Goal: Task Accomplishment & Management: Complete application form

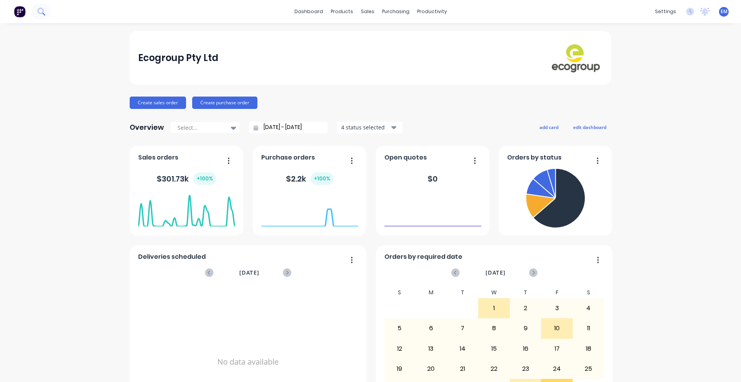
click at [42, 13] on icon at bounding box center [40, 11] width 6 height 6
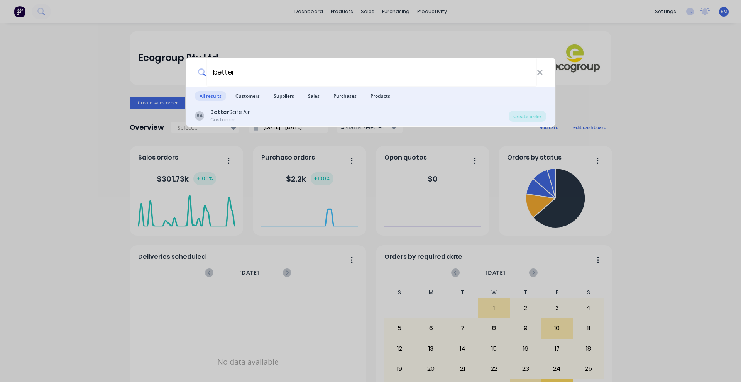
type input "better"
click at [209, 113] on div "BA Better Safe Air Customer" at bounding box center [352, 115] width 314 height 15
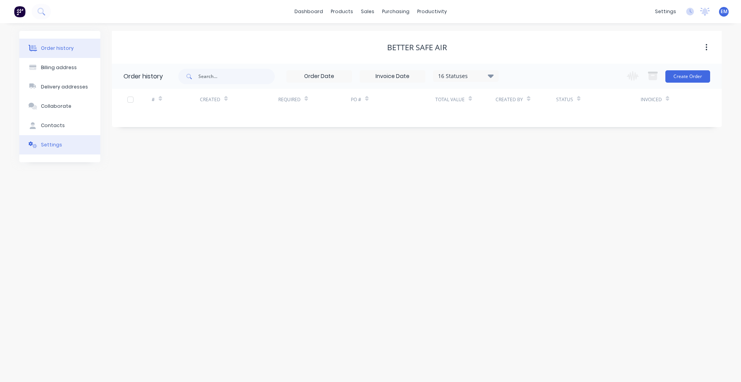
click at [38, 141] on button "Settings" at bounding box center [59, 144] width 81 height 19
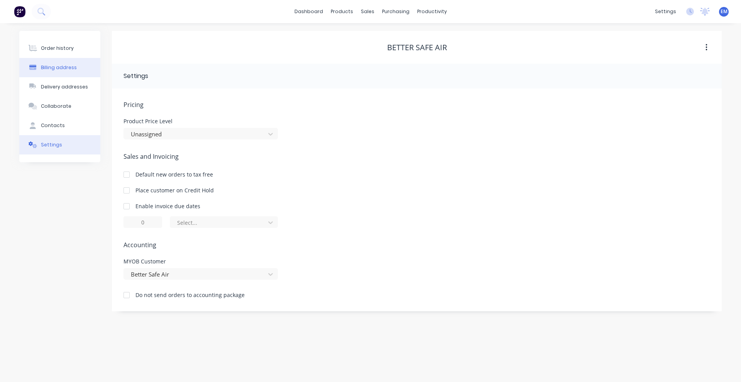
click at [54, 68] on div "Billing address" at bounding box center [59, 67] width 36 height 7
select select "AU"
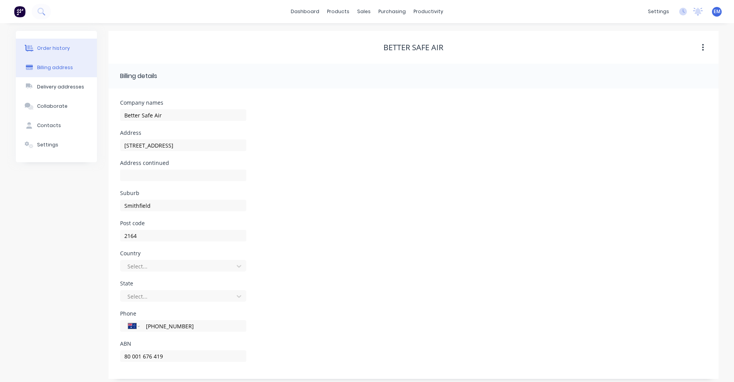
click at [61, 50] on div "Order history" at bounding box center [53, 48] width 33 height 7
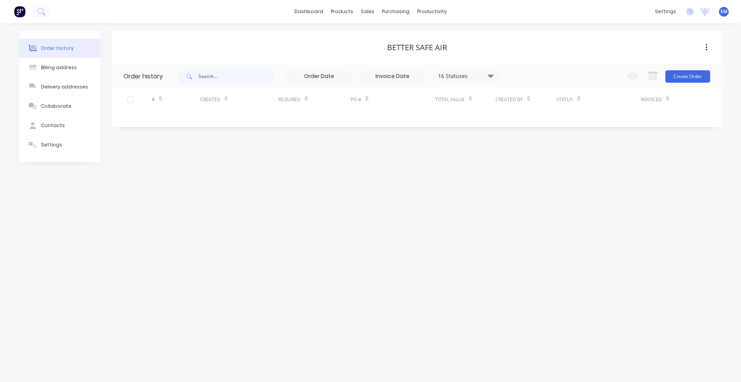
click at [690, 82] on div "Change order status Submitted Waiting on Deposit (Prepaid Customers) Waiting on…" at bounding box center [666, 76] width 88 height 25
click at [692, 79] on button "Create Order" at bounding box center [687, 76] width 45 height 12
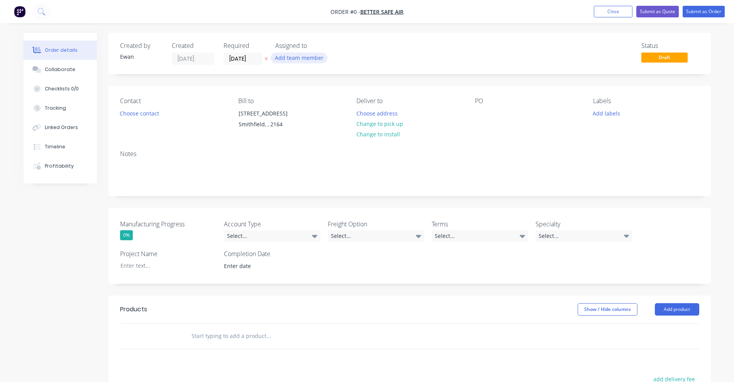
click at [298, 56] on button "Add team member" at bounding box center [299, 57] width 57 height 10
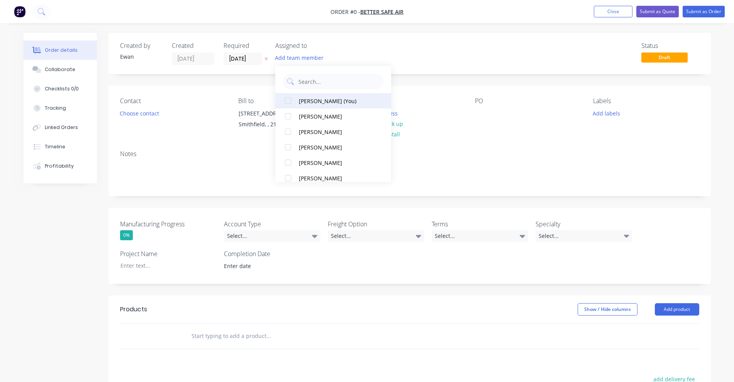
click at [304, 99] on div "[PERSON_NAME] (You)" at bounding box center [337, 101] width 77 height 8
click at [203, 78] on div "Order details Collaborate Checklists 0/0 Tracking Linked Orders Timeline Profit…" at bounding box center [367, 289] width 703 height 513
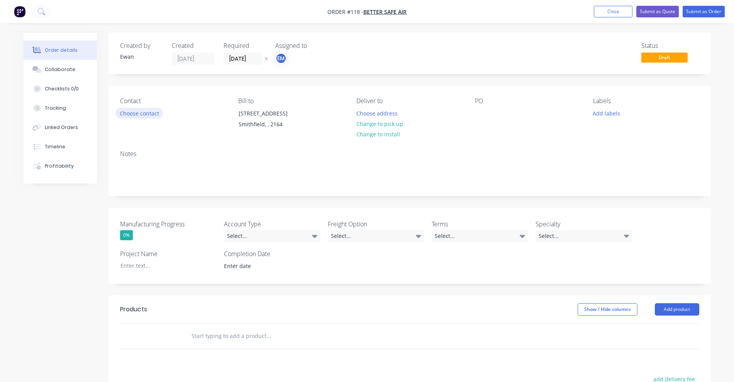
click at [146, 113] on button "Choose contact" at bounding box center [138, 113] width 47 height 10
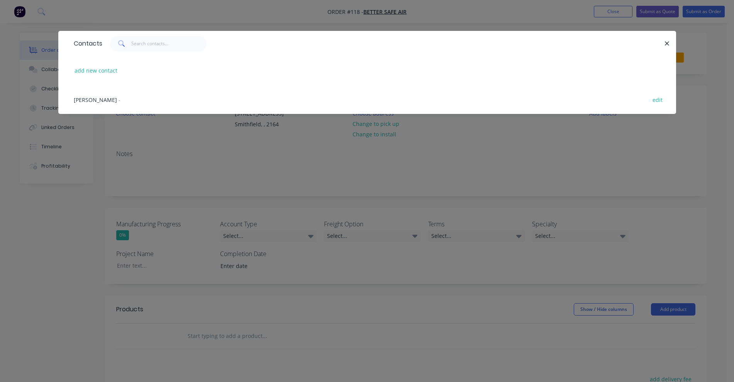
click at [100, 98] on span "[PERSON_NAME]" at bounding box center [95, 99] width 43 height 7
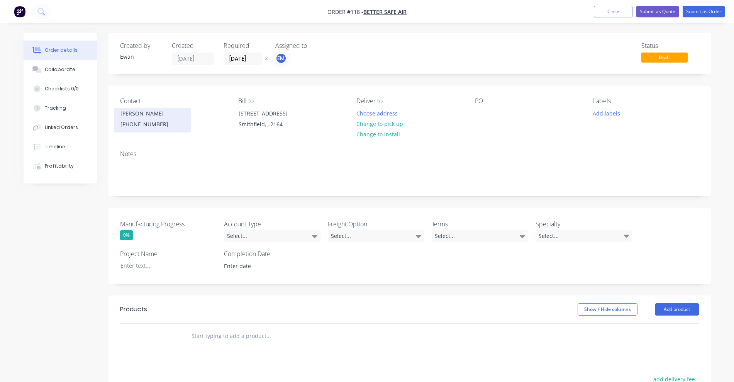
click at [163, 121] on div "[PHONE_NUMBER]" at bounding box center [152, 124] width 64 height 11
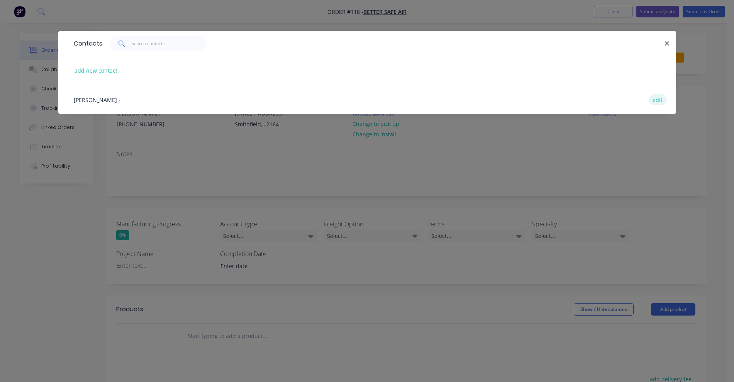
click at [656, 102] on button "edit" at bounding box center [658, 99] width 18 height 10
select select "AU"
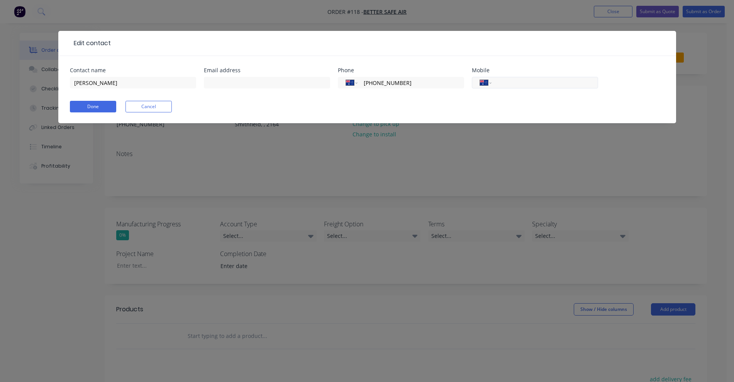
click at [509, 83] on input "tel" at bounding box center [543, 82] width 93 height 9
paste input "0413 627 905"
type input "0413 627 905"
click at [269, 83] on input "text" at bounding box center [267, 83] width 126 height 12
paste input "[PERSON_NAME][EMAIL_ADDRESS][DOMAIN_NAME]"
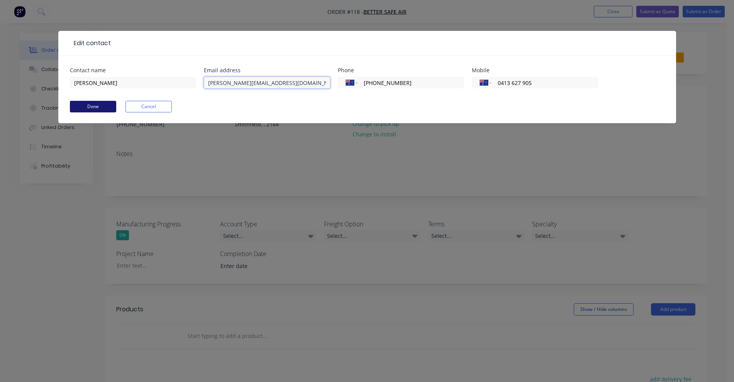
type input "[PERSON_NAME][EMAIL_ADDRESS][DOMAIN_NAME]"
click at [97, 103] on button "Done" at bounding box center [93, 107] width 46 height 12
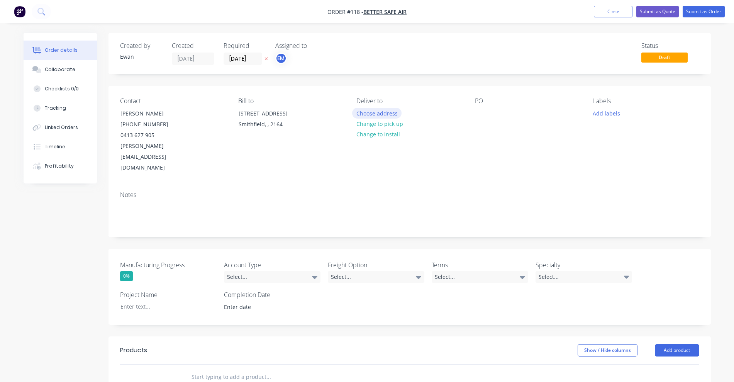
click at [381, 110] on button "Choose address" at bounding box center [376, 113] width 49 height 10
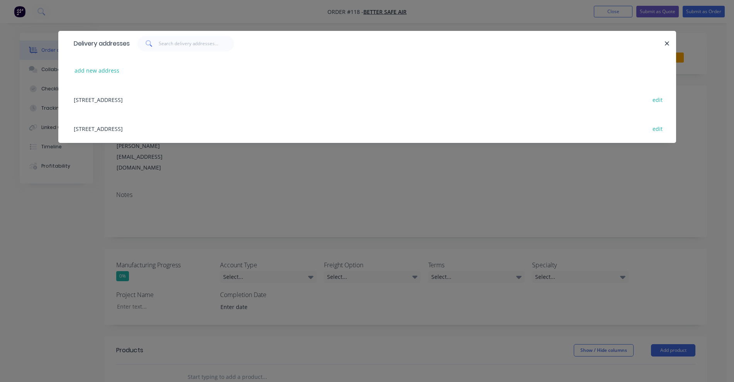
click at [94, 100] on div "[STREET_ADDRESS] edit" at bounding box center [367, 99] width 594 height 29
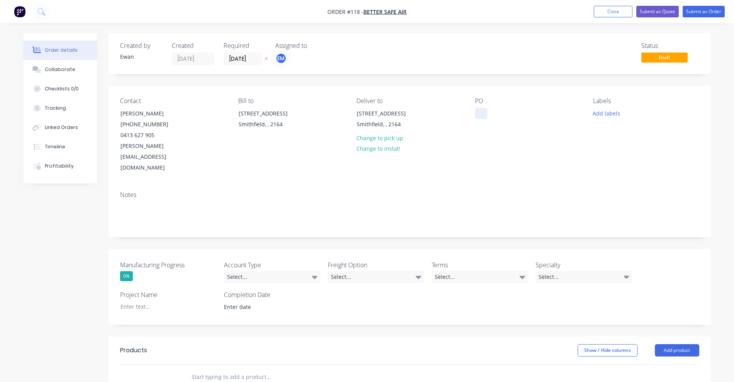
click at [481, 110] on div at bounding box center [481, 113] width 12 height 11
paste div
click at [533, 142] on div "PO 17487-21469" at bounding box center [528, 135] width 106 height 76
click at [231, 271] on div "Select..." at bounding box center [272, 277] width 97 height 12
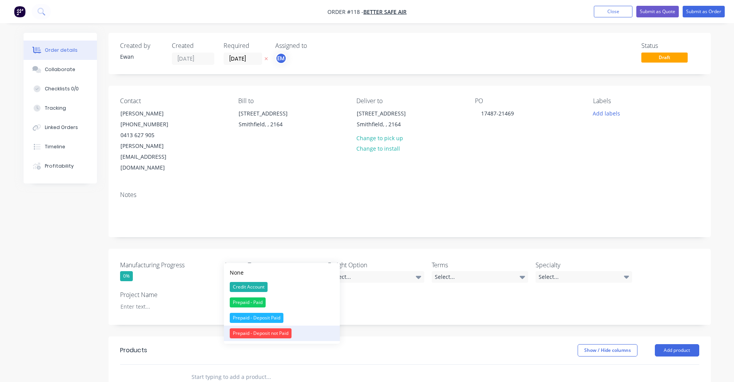
click at [270, 328] on div "Prepaid - Deposit not Paid" at bounding box center [261, 333] width 62 height 10
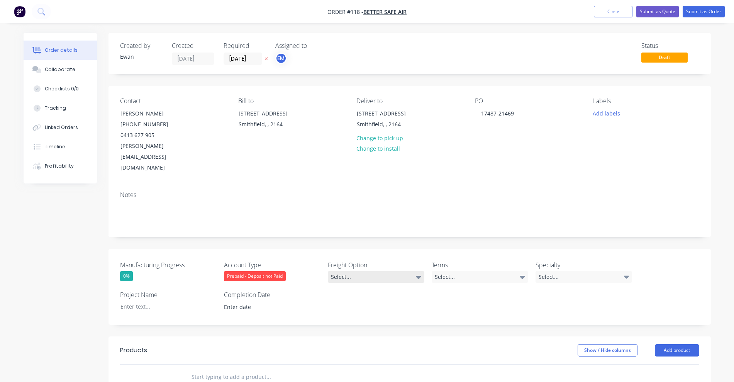
click at [351, 271] on div "Select..." at bounding box center [376, 277] width 97 height 12
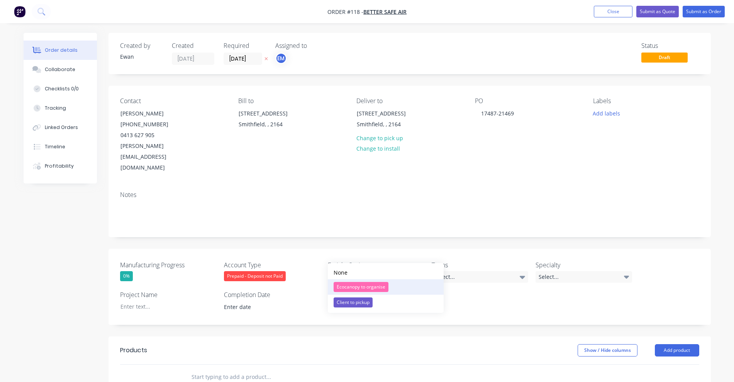
click at [352, 287] on div "Ecocanopy to organise" at bounding box center [361, 287] width 55 height 10
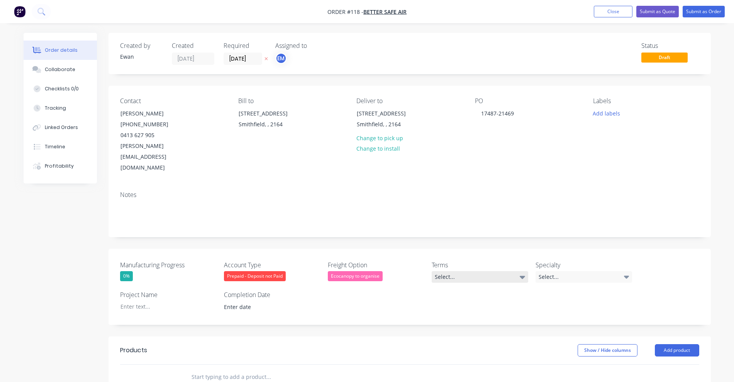
click at [445, 271] on div "Select..." at bounding box center [480, 277] width 97 height 12
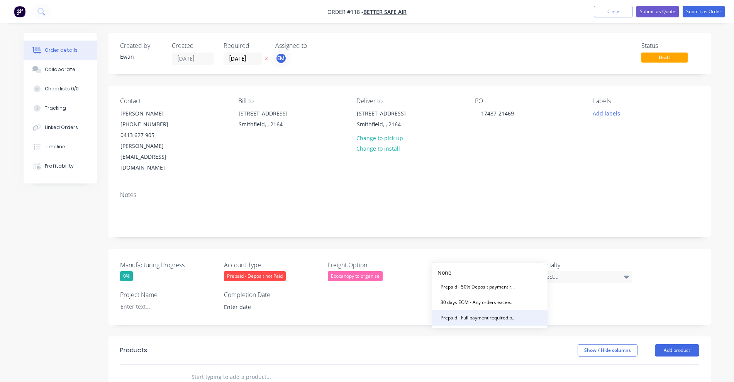
click at [461, 316] on div "Prepaid - Full payment required prior to dispatch of goods" at bounding box center [477, 318] width 81 height 10
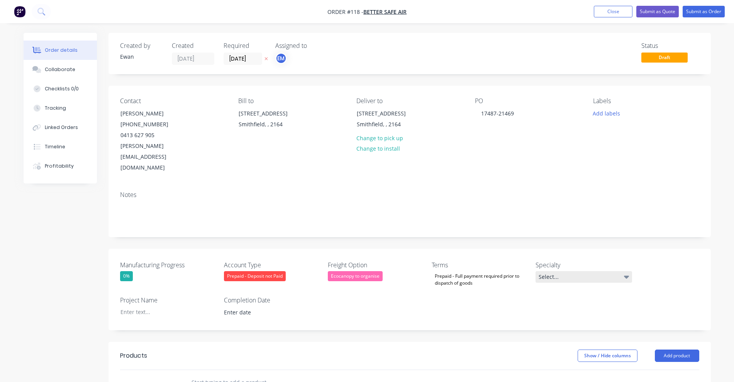
click at [550, 271] on div "Select..." at bounding box center [583, 277] width 97 height 12
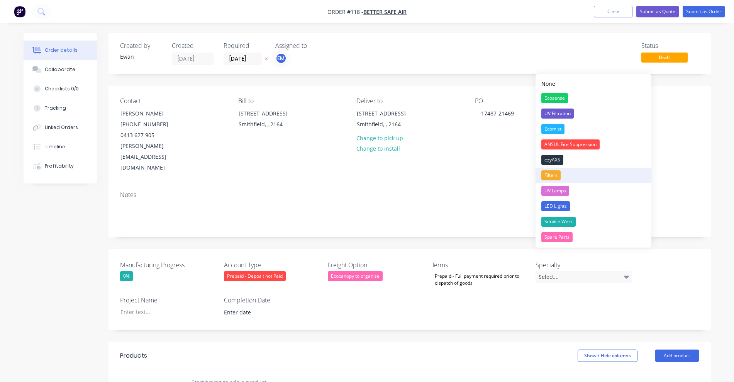
click at [563, 175] on button "Filters" at bounding box center [593, 175] width 116 height 15
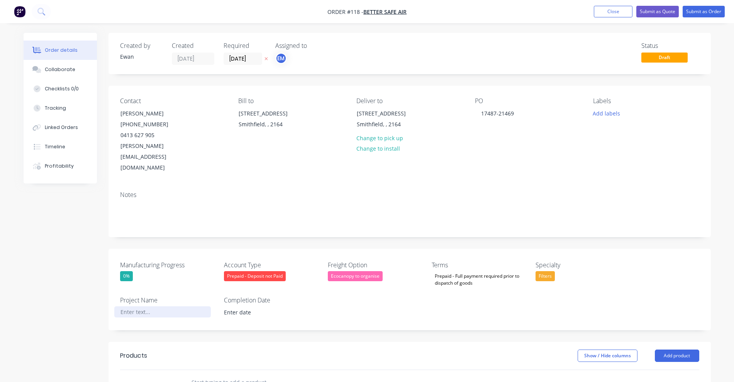
click at [131, 306] on div at bounding box center [162, 311] width 97 height 11
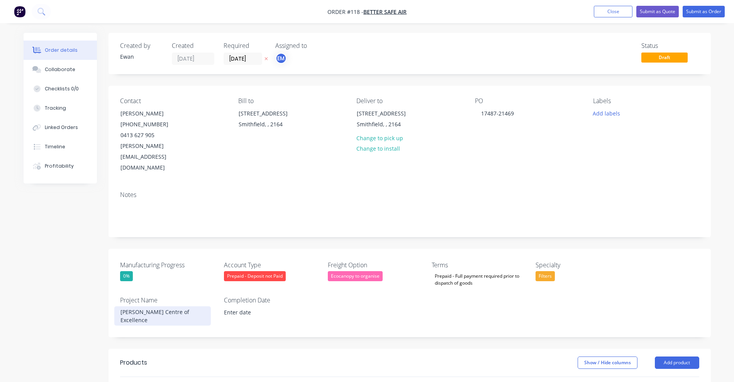
click at [120, 306] on div "[PERSON_NAME] Centre of Excellence" at bounding box center [162, 315] width 97 height 19
click at [163, 306] on div "xxxx - [PERSON_NAME] Centre of Excellence" at bounding box center [162, 315] width 97 height 19
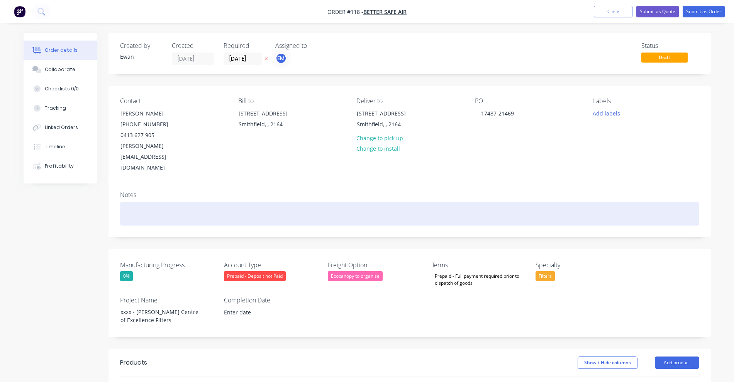
click at [153, 202] on div at bounding box center [409, 214] width 579 height 24
drag, startPoint x: 171, startPoint y: 191, endPoint x: 148, endPoint y: 193, distance: 23.6
click at [148, 202] on div "Original hood -" at bounding box center [409, 214] width 579 height 24
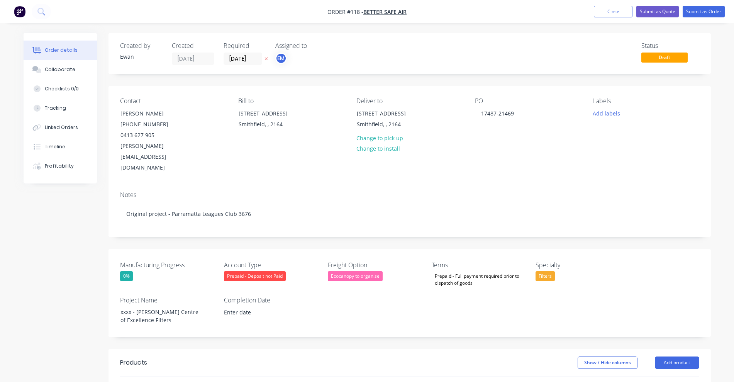
click at [208, 185] on div "Notes Original project - Parramatta Leagues Club 3676" at bounding box center [409, 211] width 602 height 52
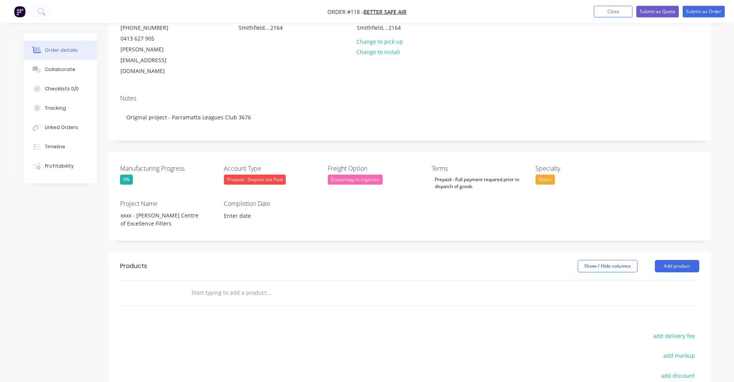
scroll to position [145, 0]
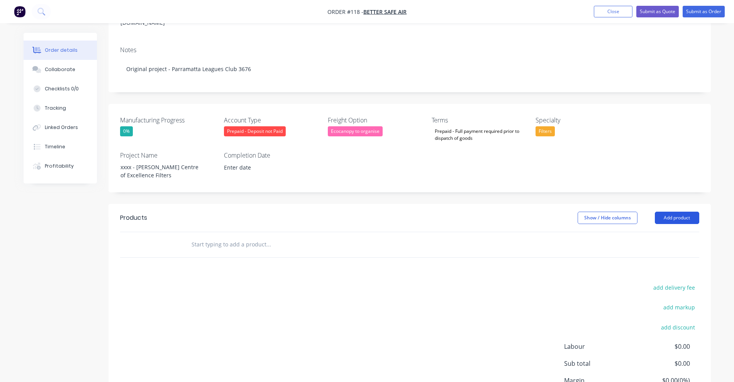
click at [676, 212] on button "Add product" at bounding box center [677, 218] width 44 height 12
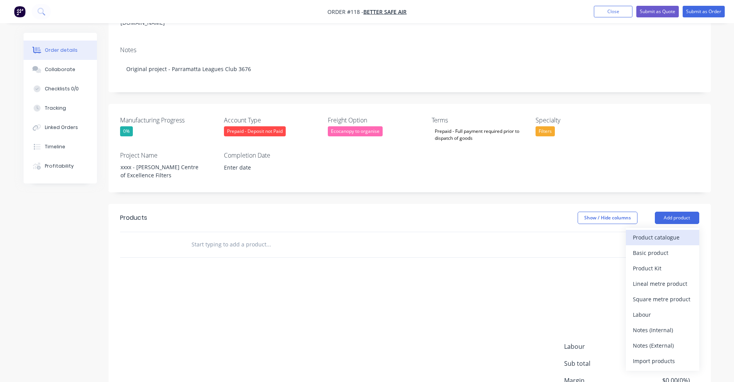
click at [676, 232] on div "Product catalogue" at bounding box center [662, 237] width 59 height 11
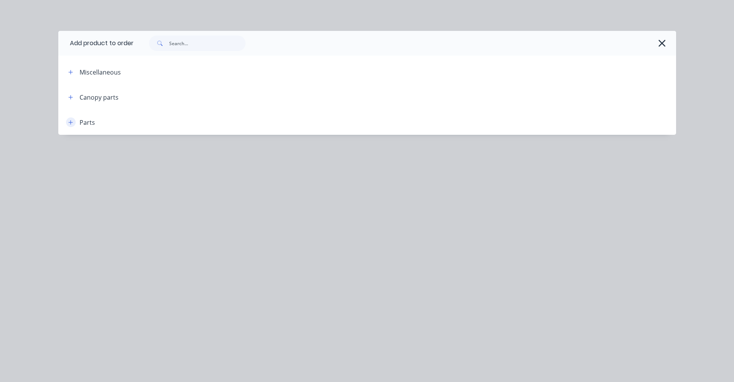
click at [71, 120] on icon "button" at bounding box center [70, 122] width 5 height 5
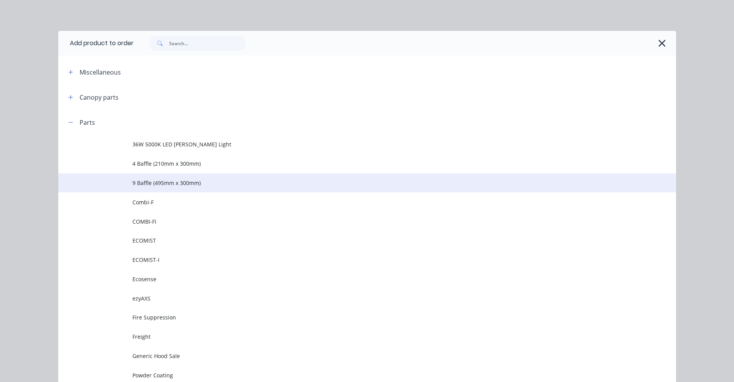
click at [147, 180] on span "9 Baffle (495mm x 300mm)" at bounding box center [349, 183] width 435 height 8
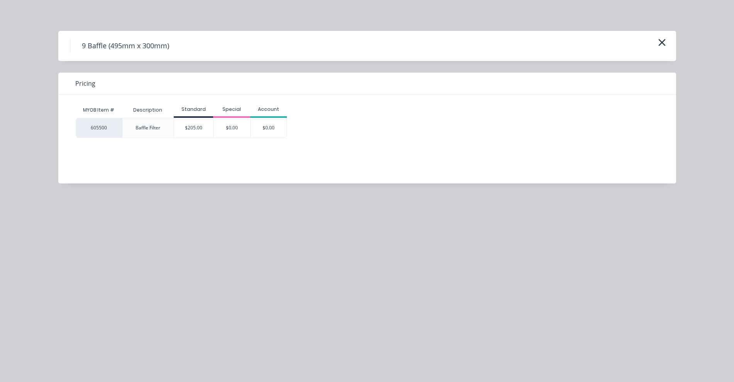
click at [187, 128] on div "$205.00" at bounding box center [193, 127] width 39 height 19
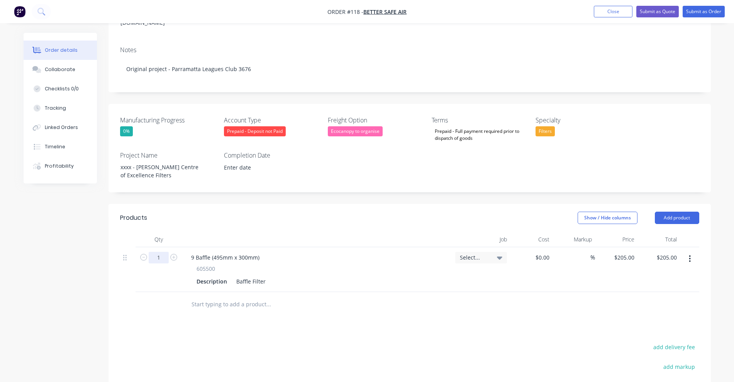
click at [159, 252] on input "1" at bounding box center [159, 258] width 20 height 12
type input "9"
type input "$1,845.00"
click at [419, 207] on header "Products Show / Hide columns Add product" at bounding box center [409, 218] width 602 height 28
drag, startPoint x: 667, startPoint y: 193, endPoint x: 672, endPoint y: 198, distance: 7.1
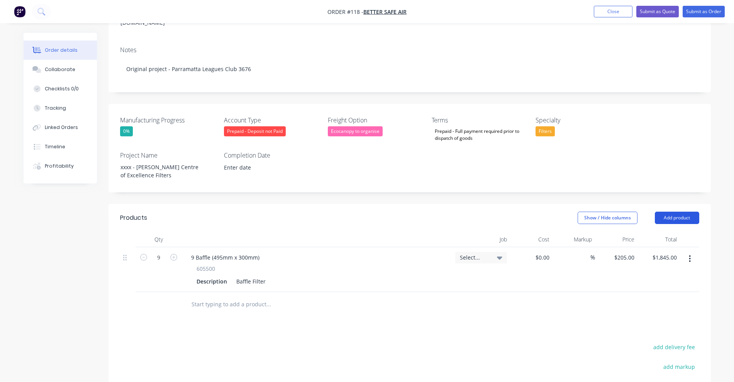
click at [667, 212] on button "Add product" at bounding box center [677, 218] width 44 height 12
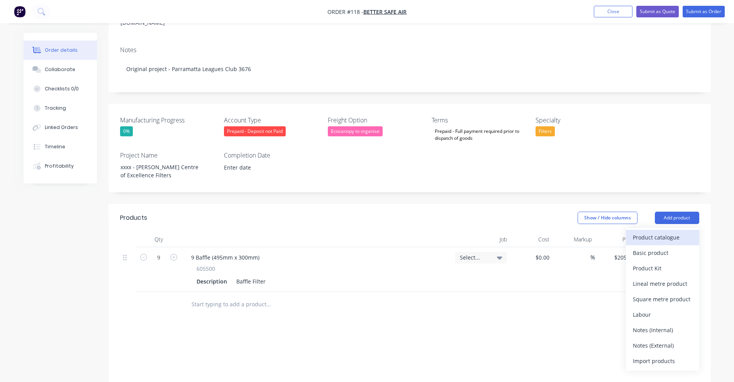
click at [672, 232] on div "Product catalogue" at bounding box center [662, 237] width 59 height 11
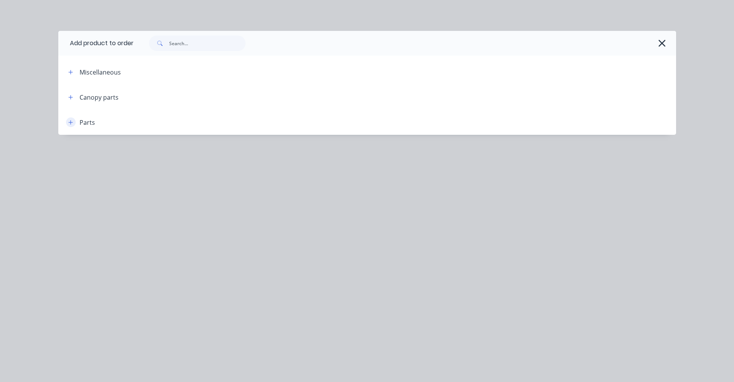
click at [68, 122] on button "button" at bounding box center [71, 122] width 10 height 10
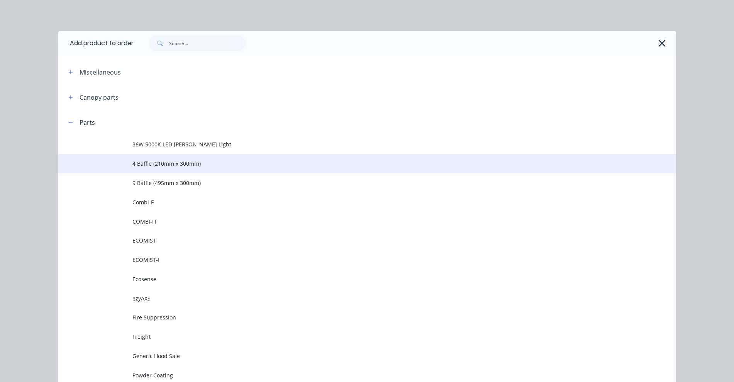
click at [145, 162] on span "4 Baffle (210mm x 300mm)" at bounding box center [349, 163] width 435 height 8
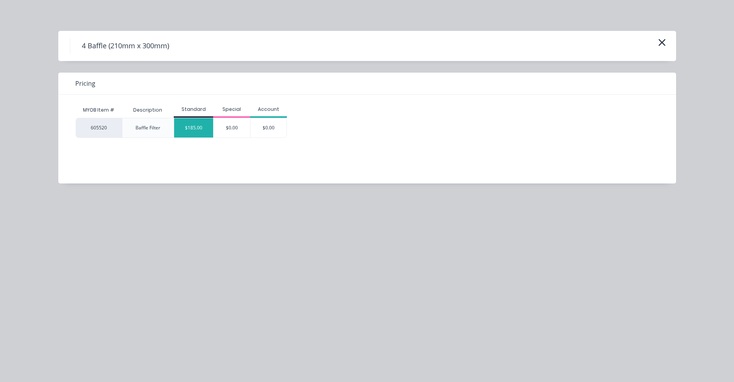
click at [195, 132] on div "$185.00" at bounding box center [193, 127] width 39 height 19
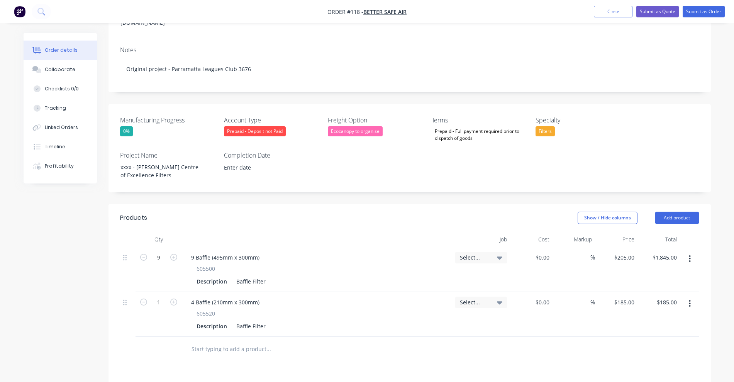
click at [170, 254] on icon "button" at bounding box center [173, 257] width 7 height 7
type input "10"
type input "$2,050.00"
click at [169, 297] on button "button" at bounding box center [174, 301] width 10 height 8
type input "2"
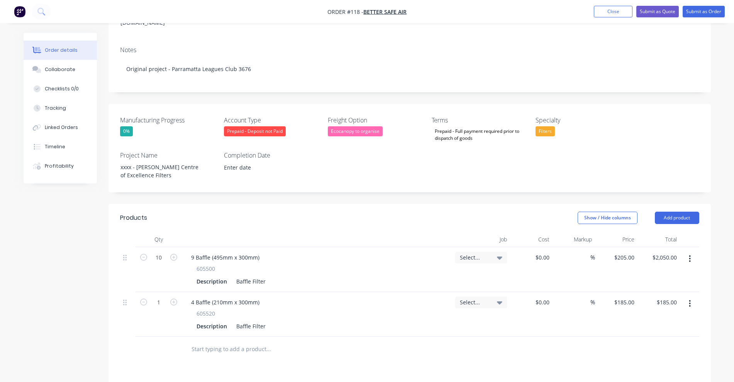
type input "$370.00"
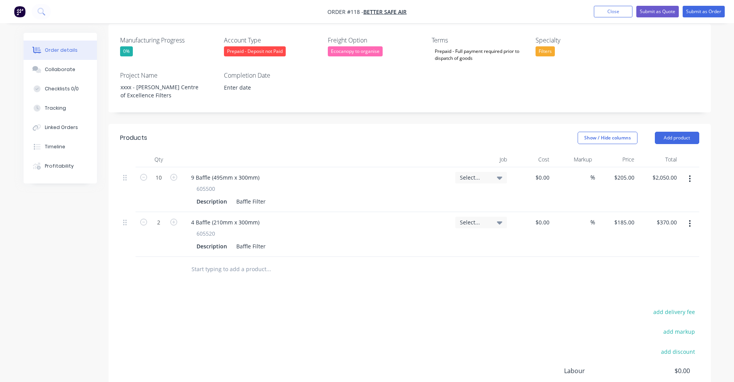
scroll to position [241, 0]
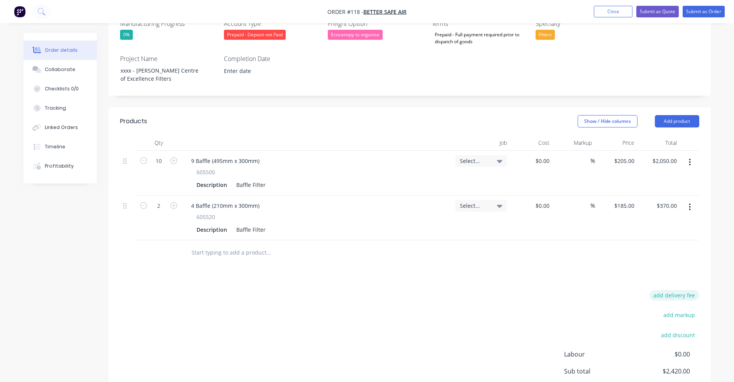
click at [660, 290] on button "add delivery fee" at bounding box center [674, 295] width 50 height 10
type input "90"
click at [672, 249] on div "Products Show / Hide columns Add product Qty Job Cost Markup Price Total 10 9 B…" at bounding box center [409, 277] width 602 height 341
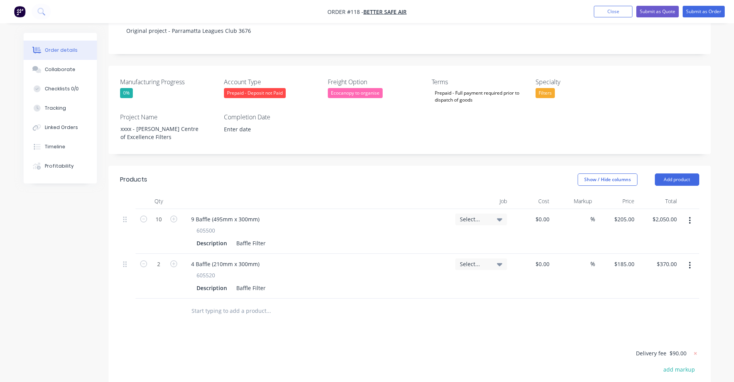
scroll to position [200, 0]
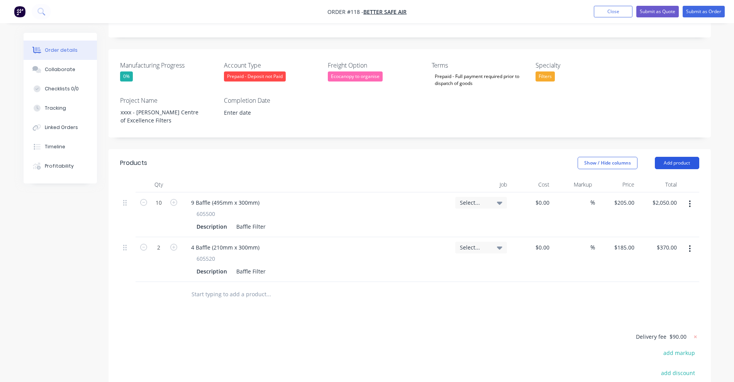
click at [689, 157] on button "Add product" at bounding box center [677, 163] width 44 height 12
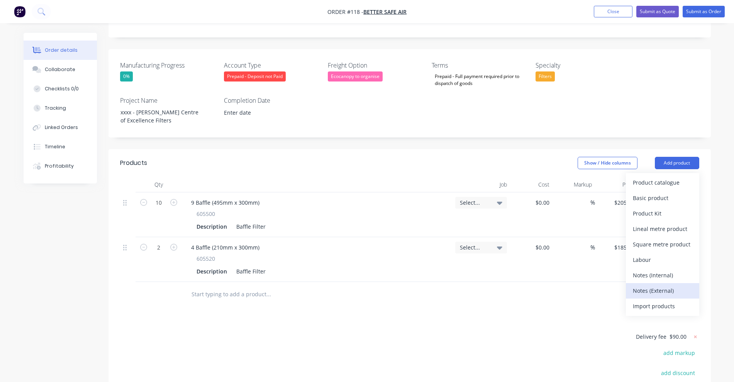
click at [667, 285] on div "Notes (External)" at bounding box center [662, 290] width 59 height 11
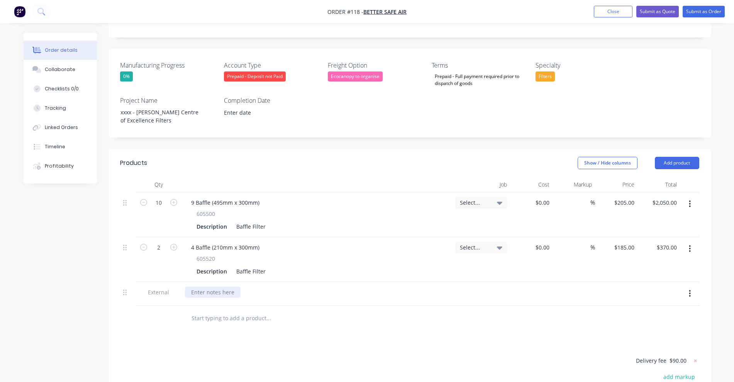
click at [218, 286] on div at bounding box center [213, 291] width 56 height 11
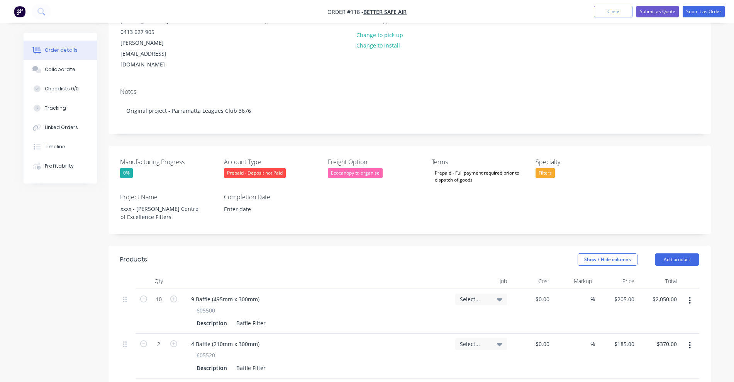
scroll to position [151, 0]
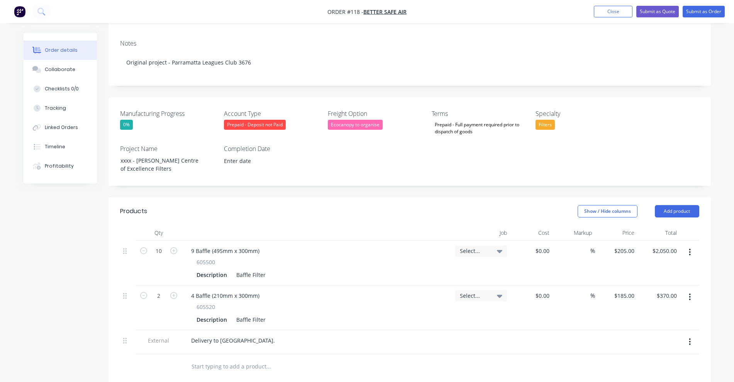
click at [386, 205] on div "Show / Hide columns Add product" at bounding box center [471, 211] width 456 height 12
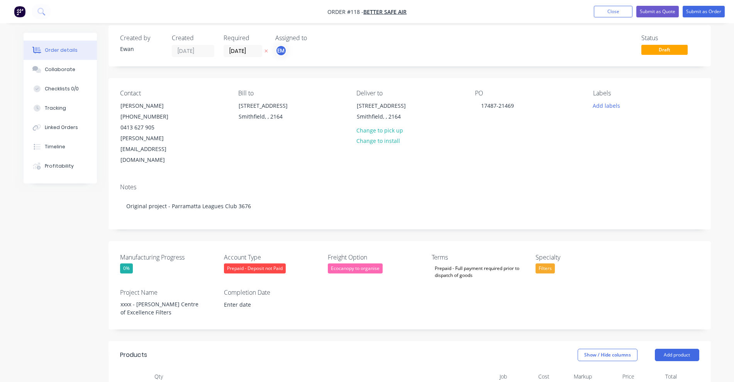
scroll to position [0, 0]
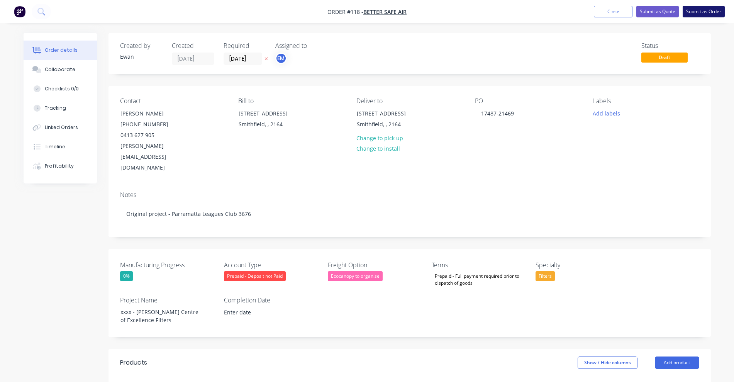
click at [703, 11] on button "Submit as Order" at bounding box center [703, 12] width 42 height 12
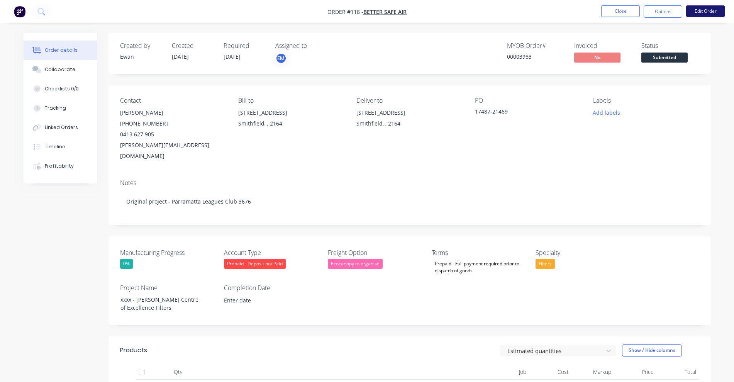
click at [708, 11] on button "Edit Order" at bounding box center [705, 11] width 39 height 12
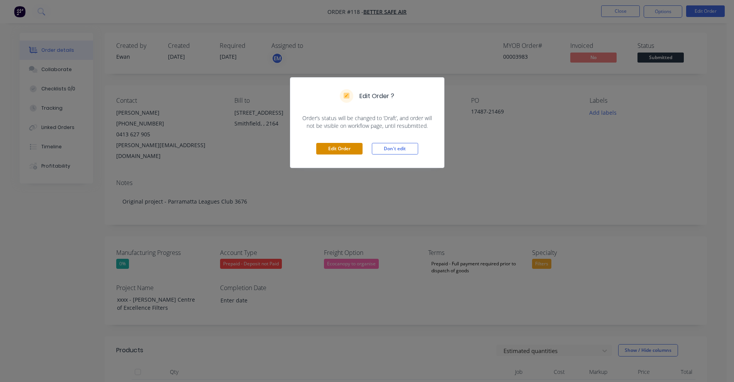
click at [325, 146] on button "Edit Order" at bounding box center [339, 149] width 46 height 12
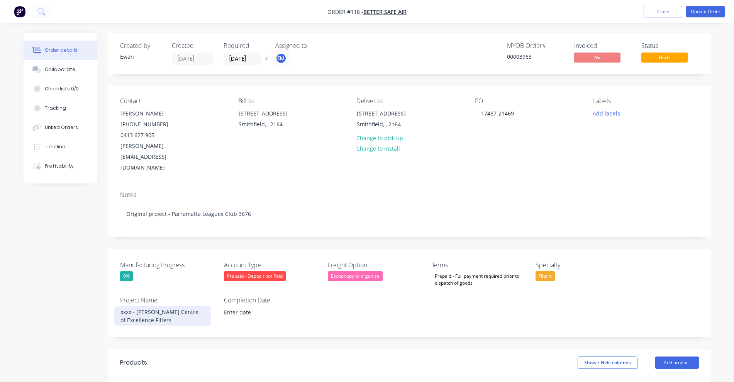
click at [129, 306] on div "xxxx - [PERSON_NAME] Centre of Excellence Filters" at bounding box center [162, 315] width 97 height 19
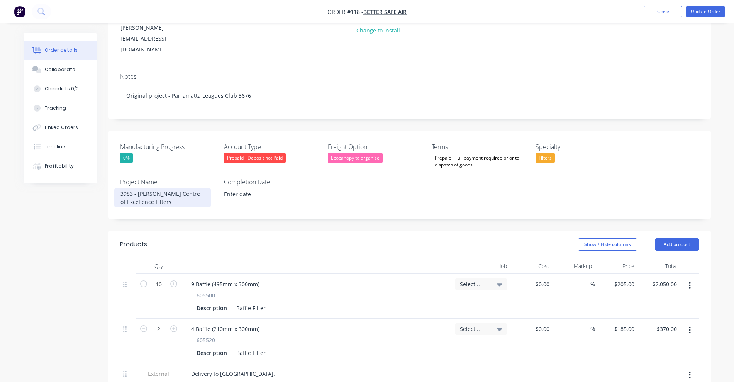
scroll to position [145, 0]
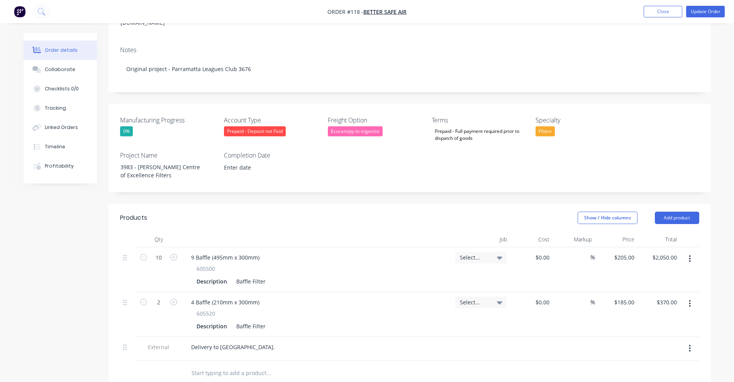
click at [297, 212] on div "Show / Hide columns Add product" at bounding box center [471, 218] width 456 height 12
drag, startPoint x: 499, startPoint y: 236, endPoint x: 491, endPoint y: 241, distance: 9.5
click at [499, 256] on icon at bounding box center [499, 257] width 5 height 3
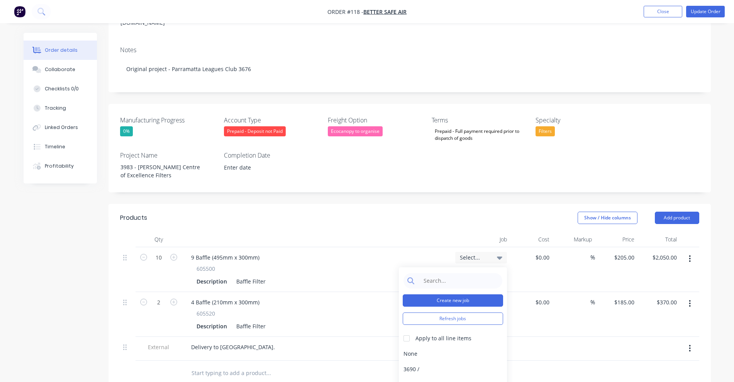
click at [472, 294] on button "Create new job" at bounding box center [453, 300] width 100 height 12
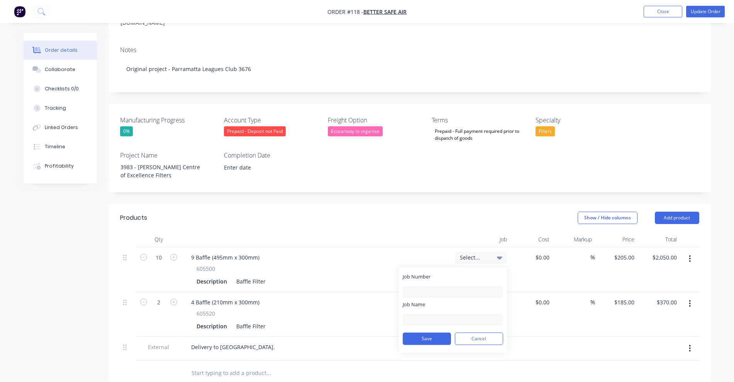
click at [490, 254] on div "Select..." at bounding box center [481, 257] width 42 height 7
click at [476, 332] on button "Cancel" at bounding box center [479, 338] width 48 height 12
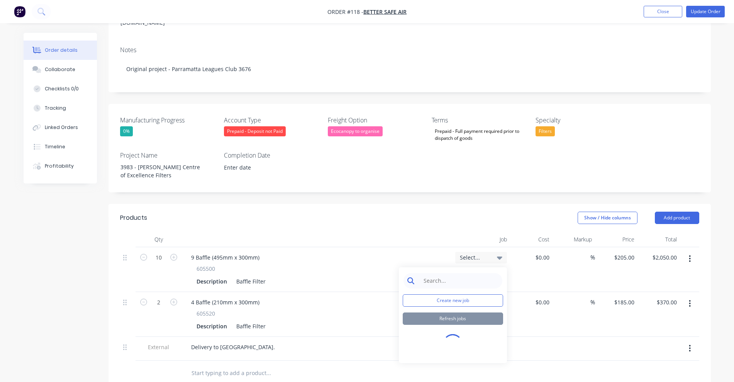
click at [457, 273] on input at bounding box center [458, 280] width 79 height 15
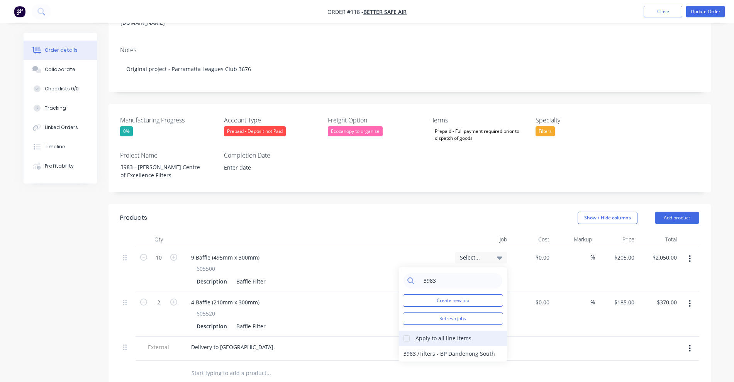
type input "3983"
click at [407, 330] on div at bounding box center [406, 337] width 15 height 15
click at [423, 346] on div "3983 / Filters - BP Dandenong South" at bounding box center [453, 353] width 108 height 15
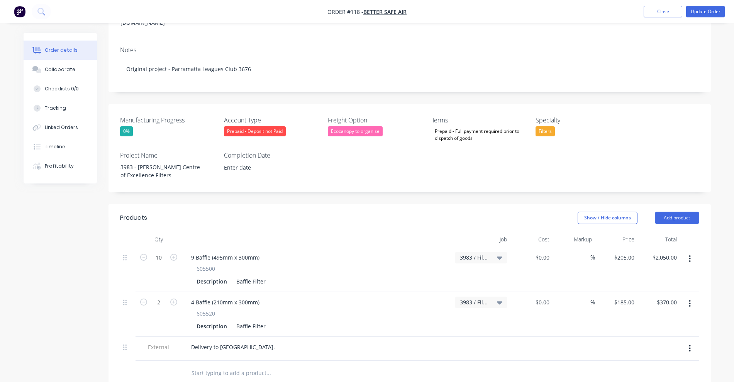
scroll to position [0, 0]
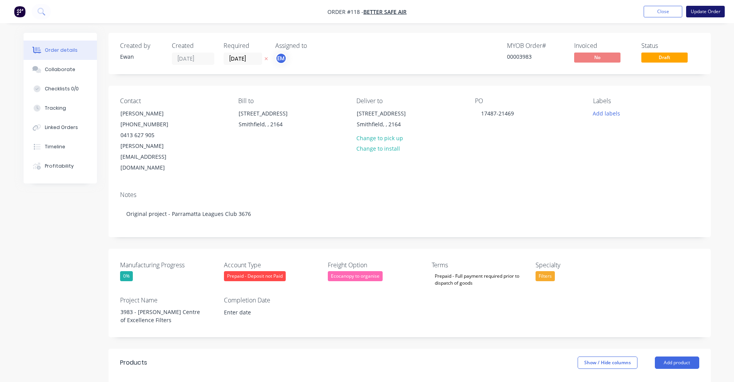
click at [706, 9] on button "Update Order" at bounding box center [705, 12] width 39 height 12
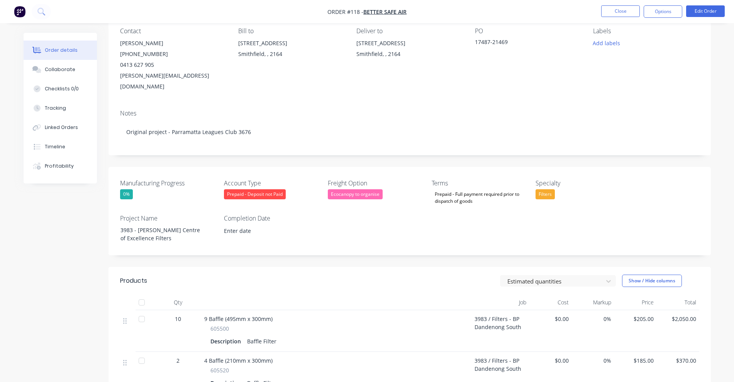
scroll to position [97, 0]
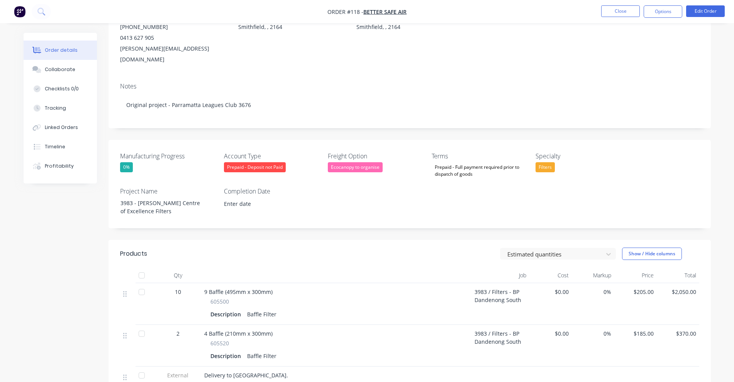
click at [497, 286] on div "3983 / Filters - BP Dandenong South" at bounding box center [500, 304] width 58 height 42
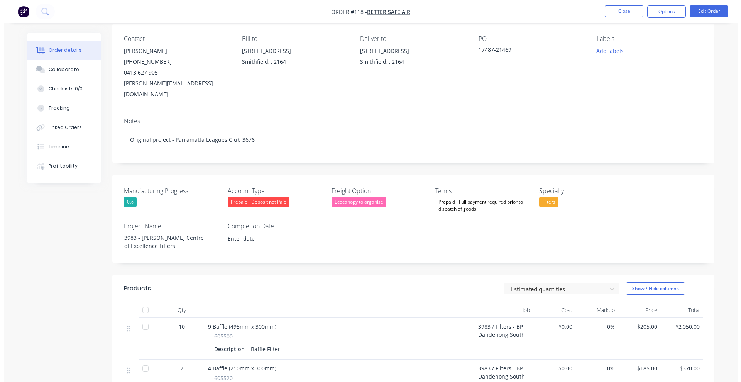
scroll to position [0, 0]
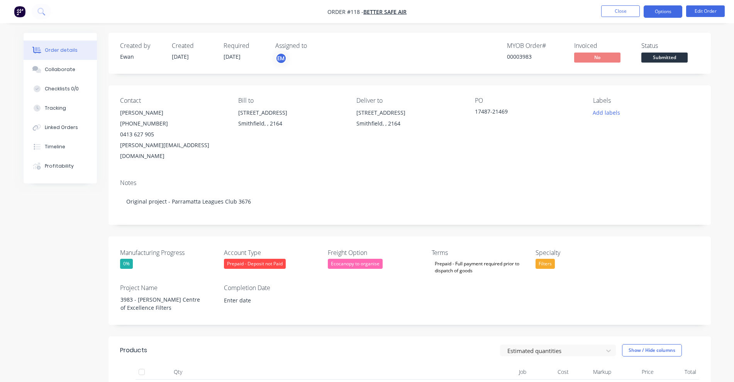
click at [658, 8] on button "Options" at bounding box center [662, 11] width 39 height 12
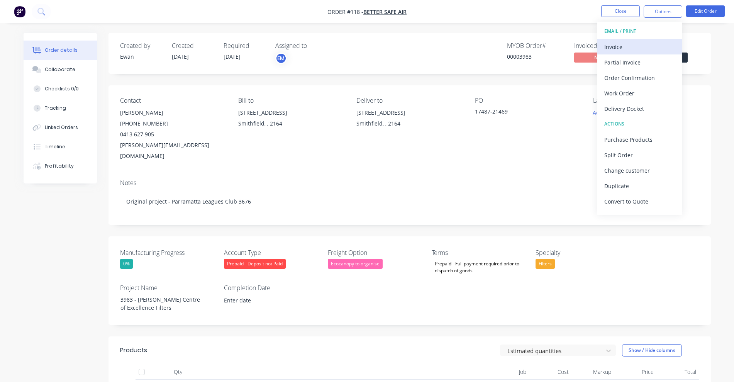
click at [638, 51] on div "Invoice" at bounding box center [639, 46] width 71 height 11
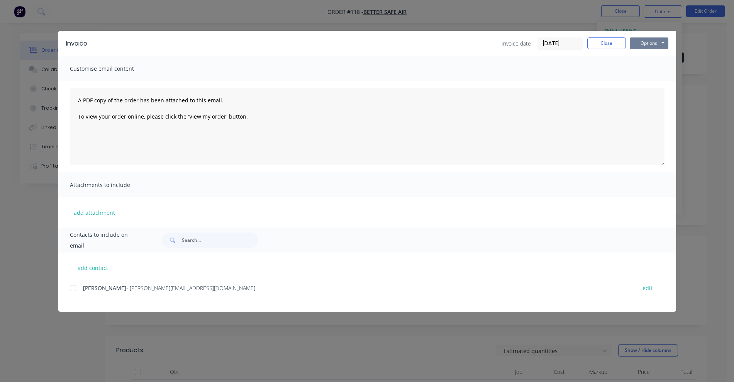
click at [640, 43] on button "Options" at bounding box center [649, 43] width 39 height 12
click at [650, 55] on button "Preview" at bounding box center [654, 57] width 49 height 13
click at [610, 46] on button "Close" at bounding box center [606, 43] width 39 height 12
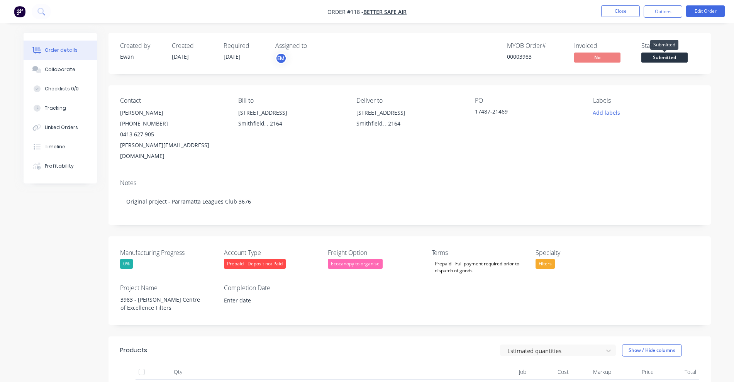
click at [660, 57] on span "Submitted" at bounding box center [664, 57] width 46 height 10
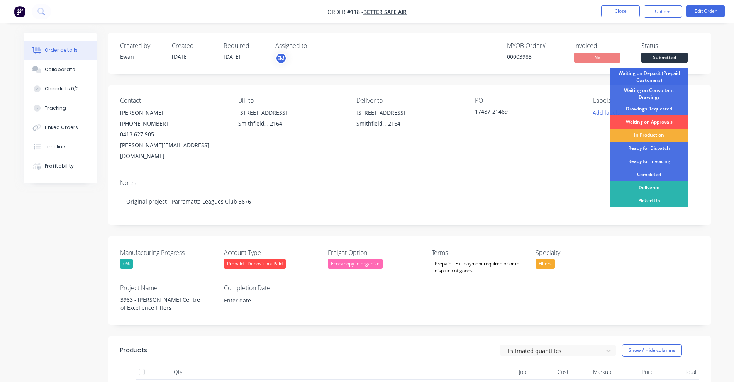
click at [650, 75] on div "Waiting on Deposit (Prepaid Customers)" at bounding box center [648, 76] width 77 height 17
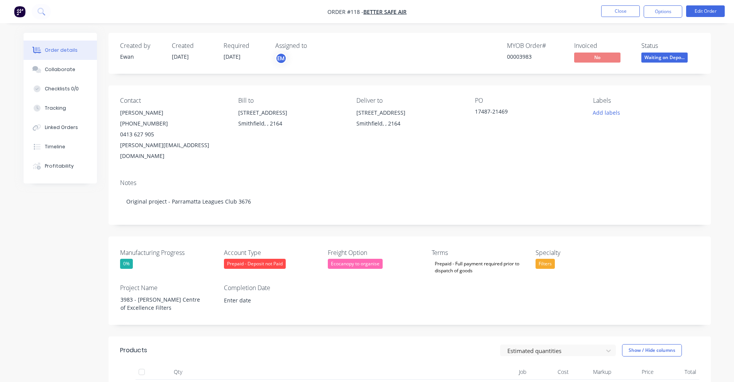
click at [660, 58] on span "Waiting on Depo..." at bounding box center [664, 57] width 46 height 10
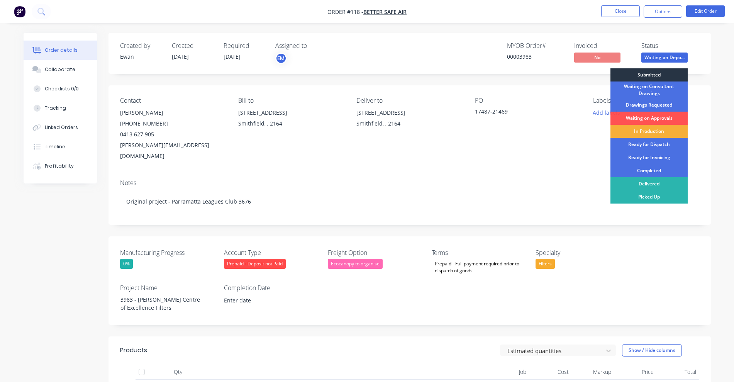
click at [649, 73] on div "Submitted" at bounding box center [648, 74] width 77 height 13
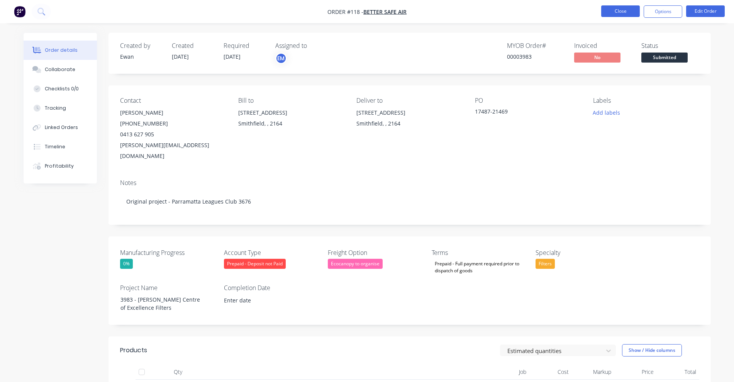
click at [619, 12] on button "Close" at bounding box center [620, 11] width 39 height 12
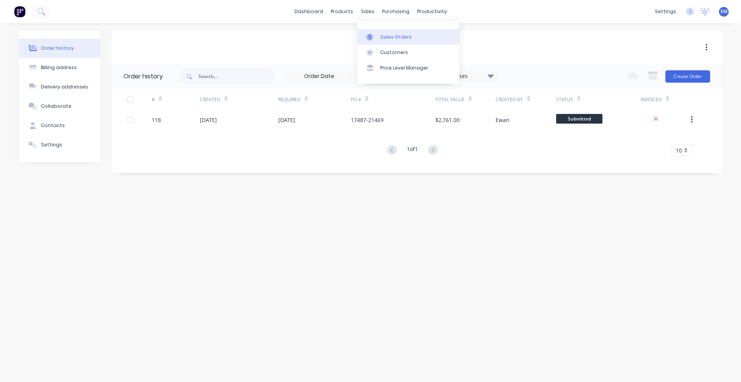
drag, startPoint x: 384, startPoint y: 37, endPoint x: 379, endPoint y: 37, distance: 4.6
click at [384, 37] on div "Sales Orders" at bounding box center [396, 37] width 32 height 7
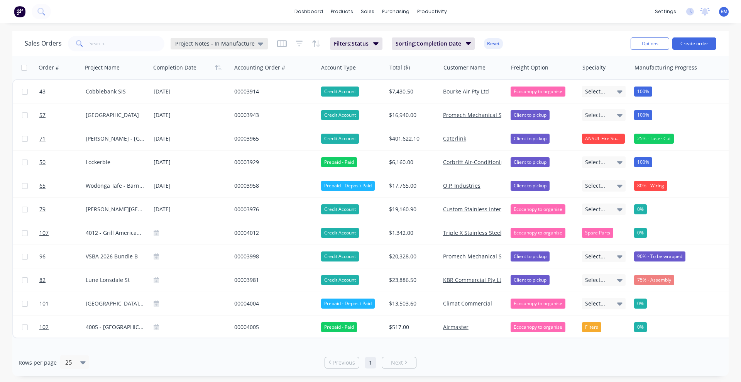
click at [253, 44] on div "Project Notes - In Manufacture" at bounding box center [219, 43] width 88 height 7
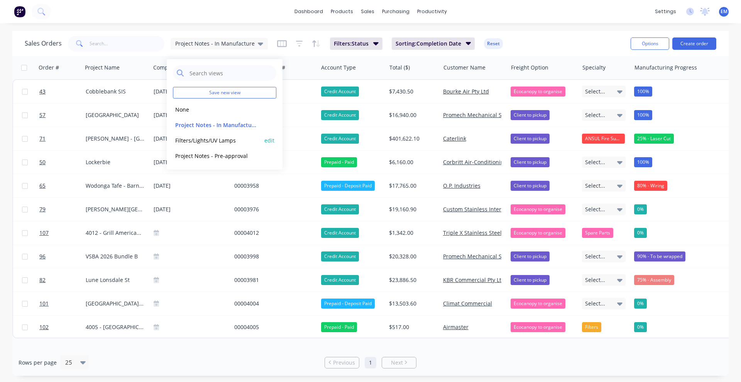
click at [227, 142] on button "Filters/Lights/UV Lamps" at bounding box center [217, 140] width 88 height 9
